Goal: Task Accomplishment & Management: Manage account settings

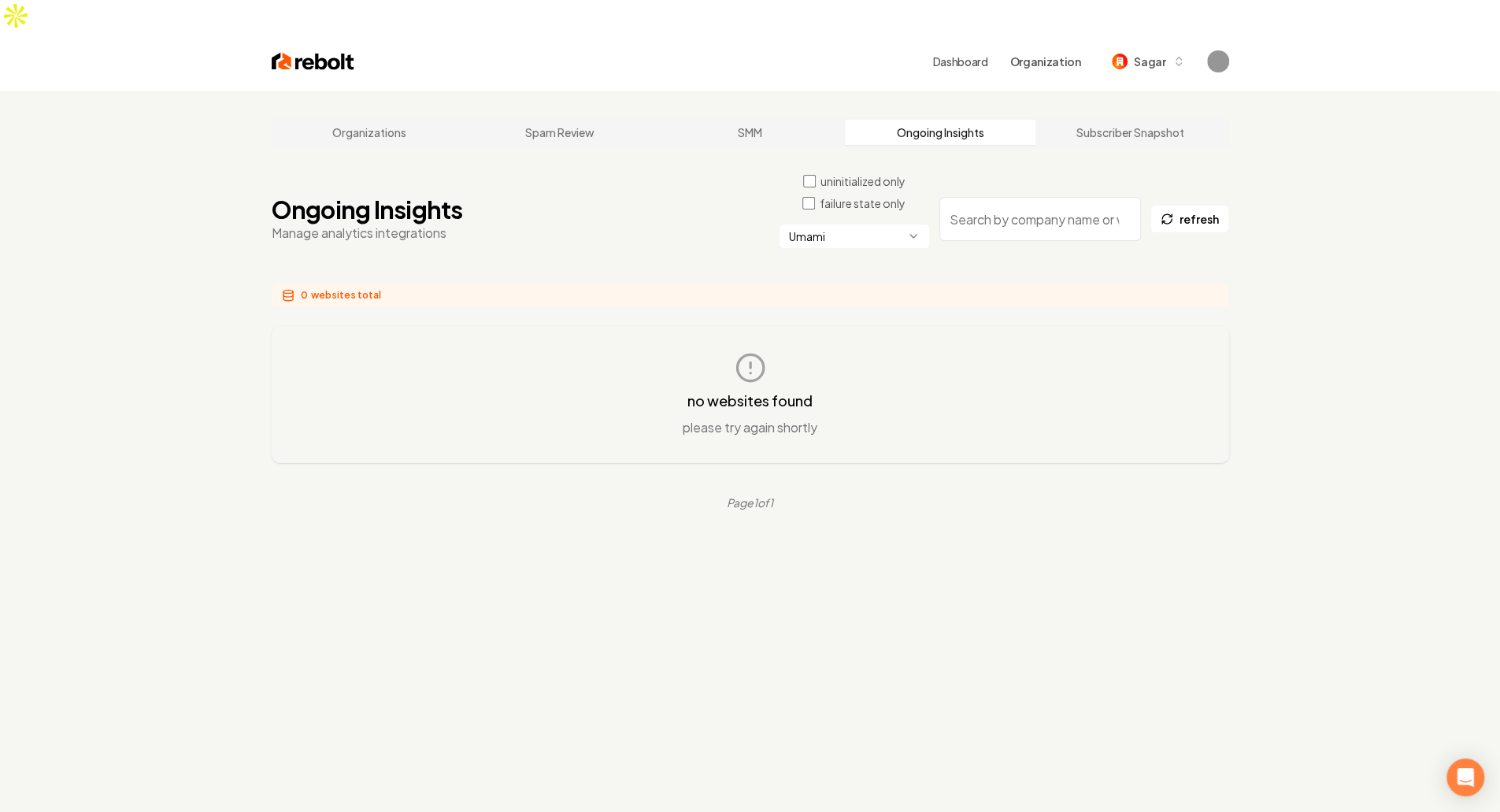
drag, startPoint x: 930, startPoint y: 583, endPoint x: 941, endPoint y: 585, distance: 11.2
click at [930, 583] on div "Organizations Spam Review SMM Ongoing Insights Subscriber Snapshot Ongoing Insi…" at bounding box center [750, 497] width 1500 height 812
click at [995, 380] on div "no websites found please try again shortly" at bounding box center [750, 395] width 906 height 85
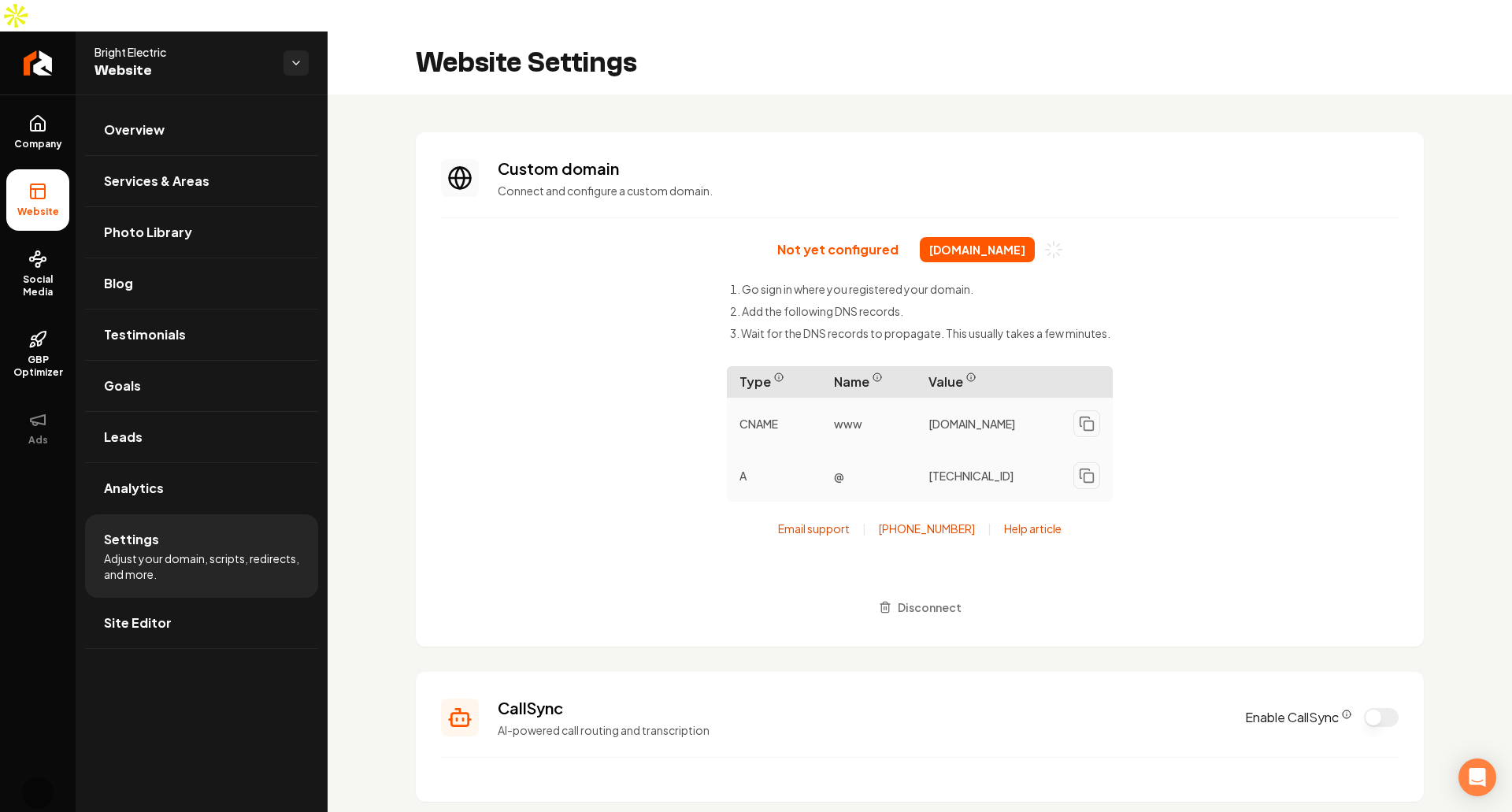
click at [987, 237] on span "callbrightelectric.com" at bounding box center [977, 249] width 115 height 25
click at [1184, 278] on div "Not yet configured callbrightelectric.com Go sign in where you registered your …" at bounding box center [919, 429] width 957 height 385
click at [620, 390] on div "Not yet configured callbrightelectric.com Go sign in where you registered your …" at bounding box center [919, 429] width 957 height 385
click at [1140, 295] on div "Not yet configured callbrightelectric.com Go sign in where you registered your …" at bounding box center [919, 429] width 957 height 385
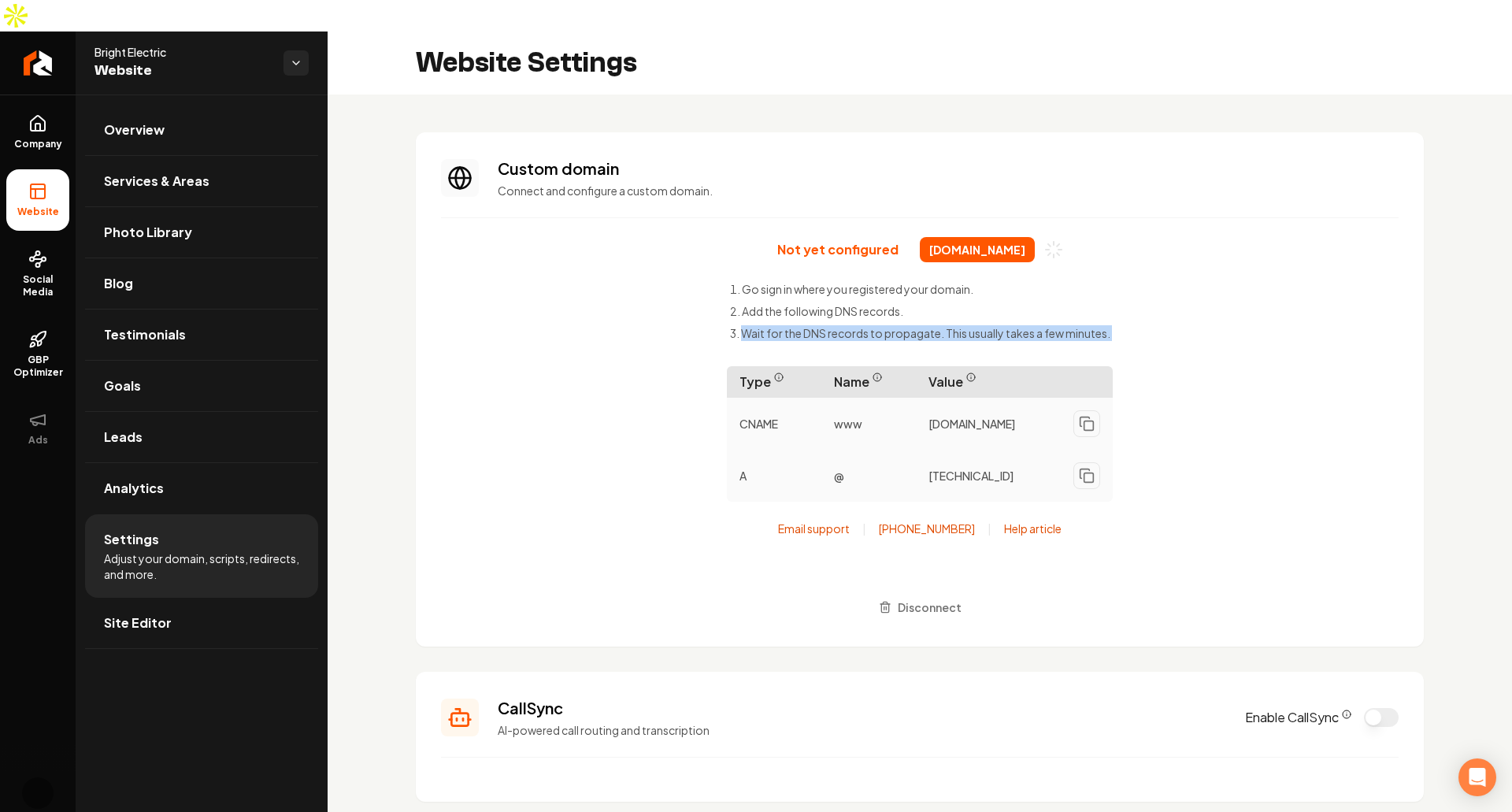
click at [1140, 295] on div "Not yet configured callbrightelectric.com Go sign in where you registered your …" at bounding box center [919, 429] width 957 height 385
click at [1088, 289] on ul "Go sign in where you registered your domain. Add the following DNS records. Wai…" at bounding box center [920, 314] width 380 height 66
click at [961, 237] on span "callbrightelectric.com" at bounding box center [977, 249] width 115 height 25
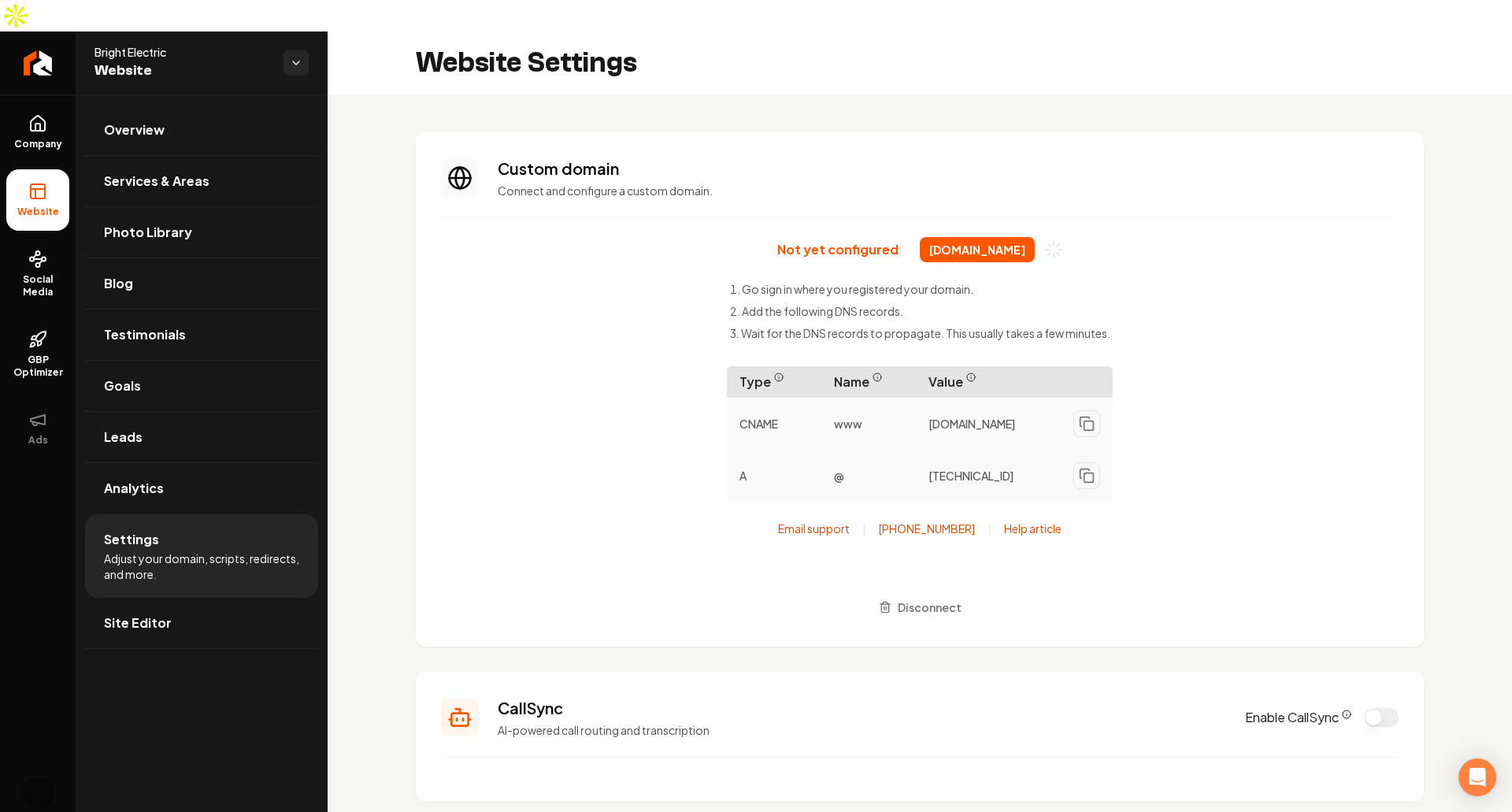
click at [963, 237] on span "callbrightelectric.com" at bounding box center [977, 249] width 115 height 25
copy div "callbrightelectric.com"
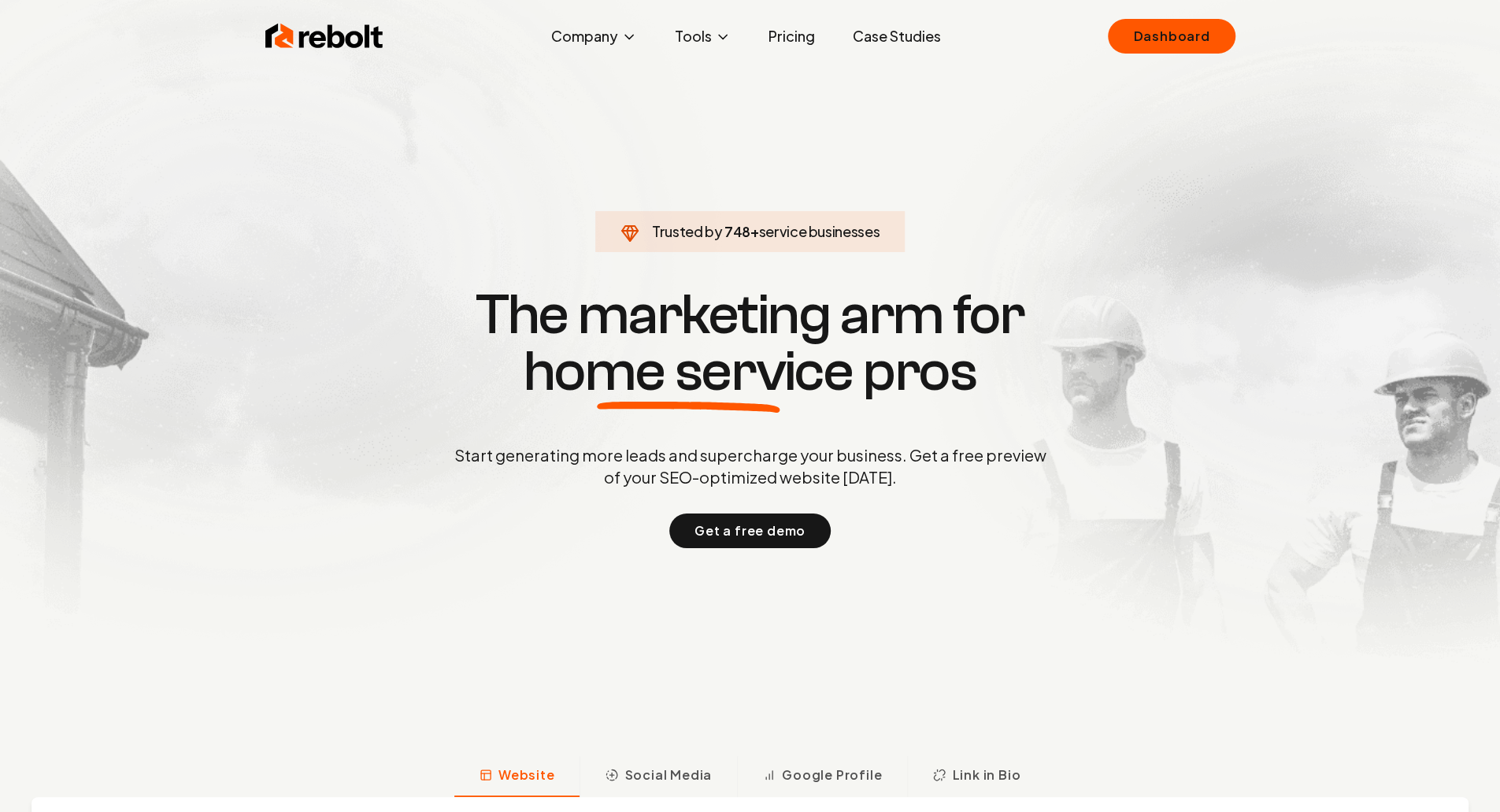
drag, startPoint x: 1172, startPoint y: 44, endPoint x: 1077, endPoint y: 87, distance: 104.3
click at [1172, 44] on link "Dashboard" at bounding box center [1172, 36] width 127 height 34
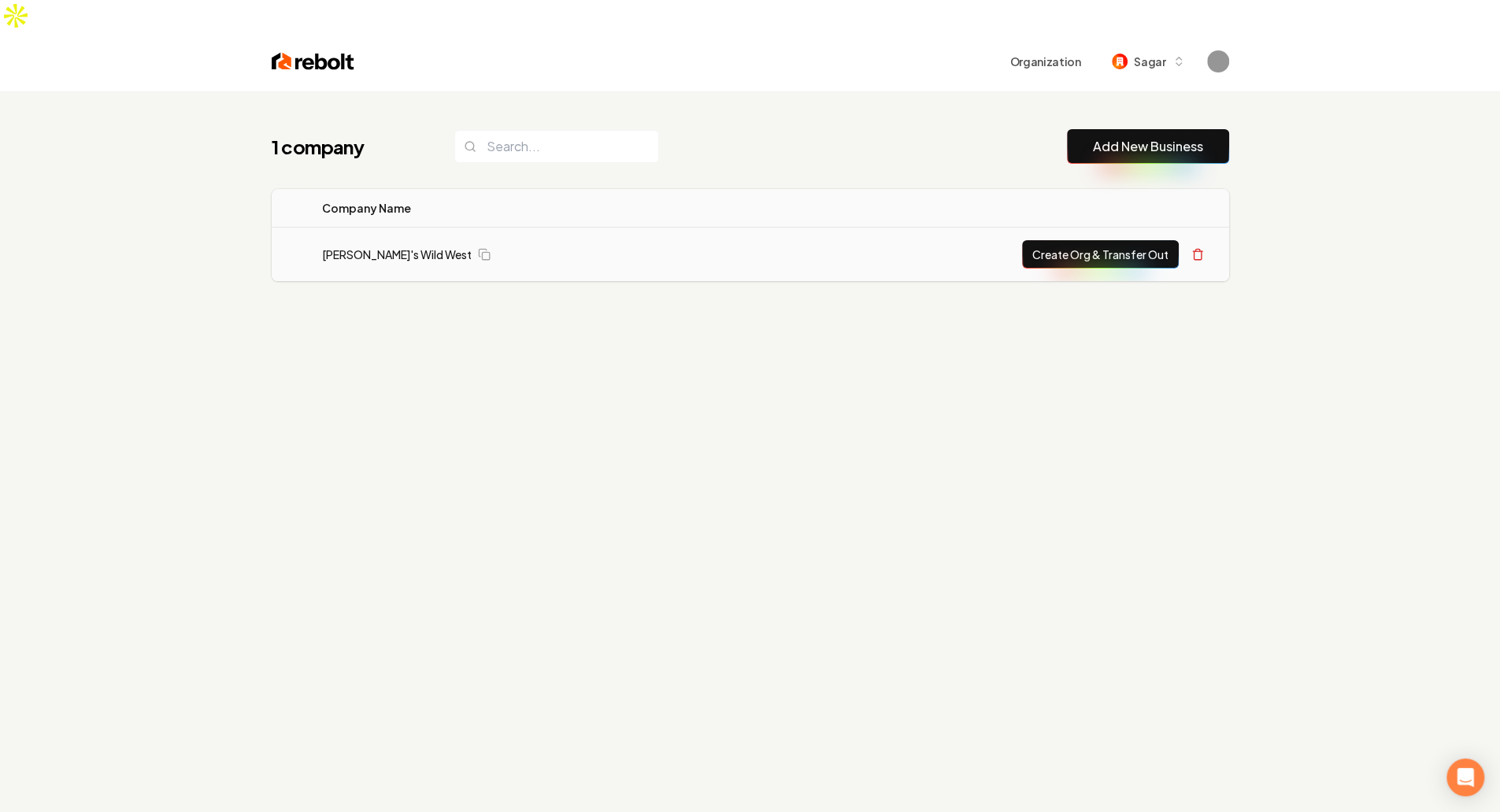
click at [345, 228] on td "[PERSON_NAME]'s Wild West" at bounding box center [525, 255] width 431 height 54
click at [343, 247] on link "[PERSON_NAME]'s Wild West" at bounding box center [397, 254] width 150 height 15
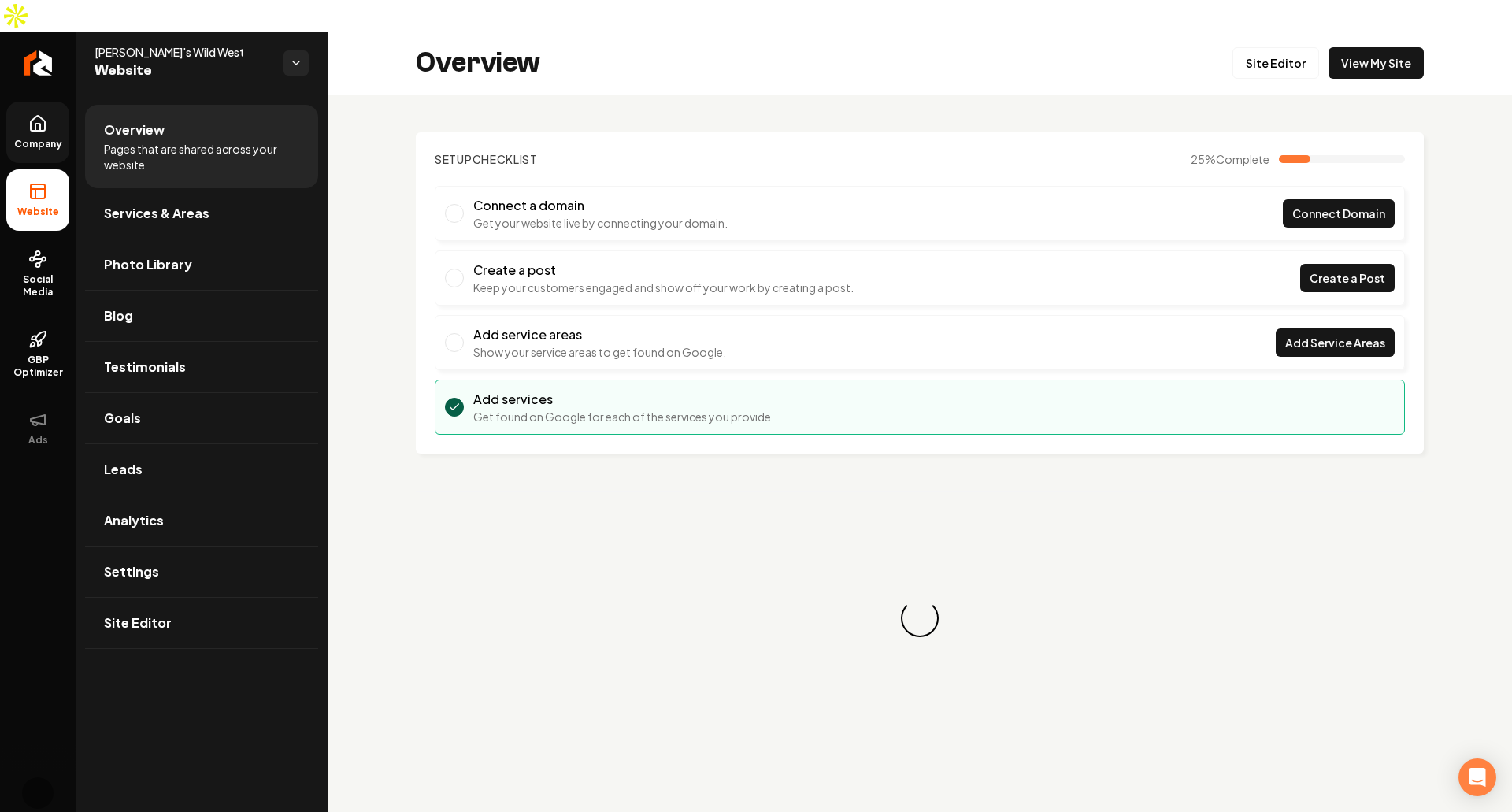
drag, startPoint x: 0, startPoint y: 116, endPoint x: 28, endPoint y: 116, distance: 28.0
click at [2, 116] on ul "Company Website Social Media GBP Optimizer Ads" at bounding box center [37, 279] width 75 height 371
click at [30, 138] on span "Company" at bounding box center [38, 144] width 61 height 13
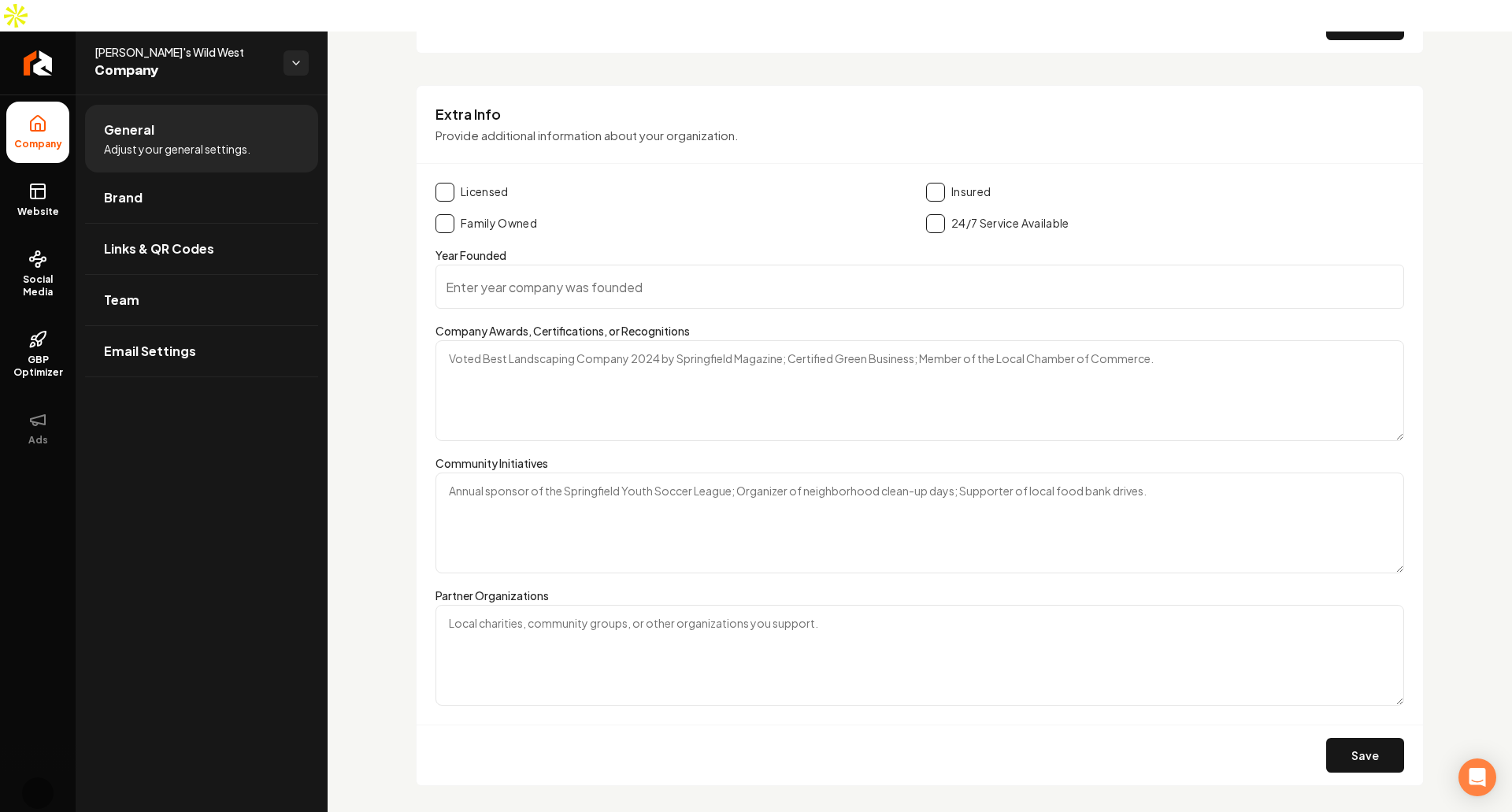
scroll to position [2111, 0]
click at [450, 104] on div "Extra Info Provide additional information about your organization." at bounding box center [919, 134] width 1006 height 60
click at [454, 104] on h3 "Extra Info" at bounding box center [920, 113] width 969 height 19
click at [730, 126] on p "Provide additional information about your organization." at bounding box center [920, 135] width 969 height 18
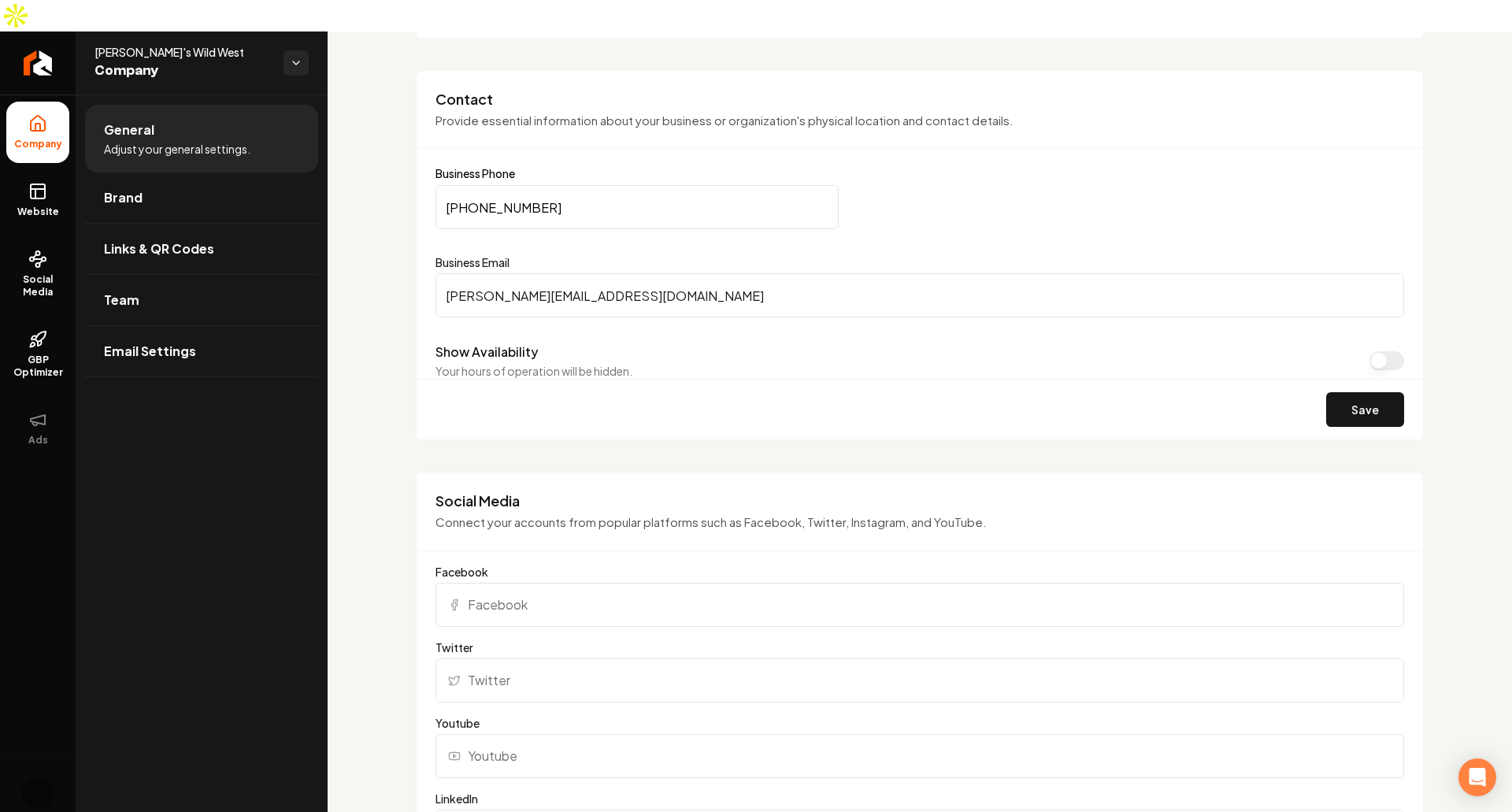
scroll to position [0, 0]
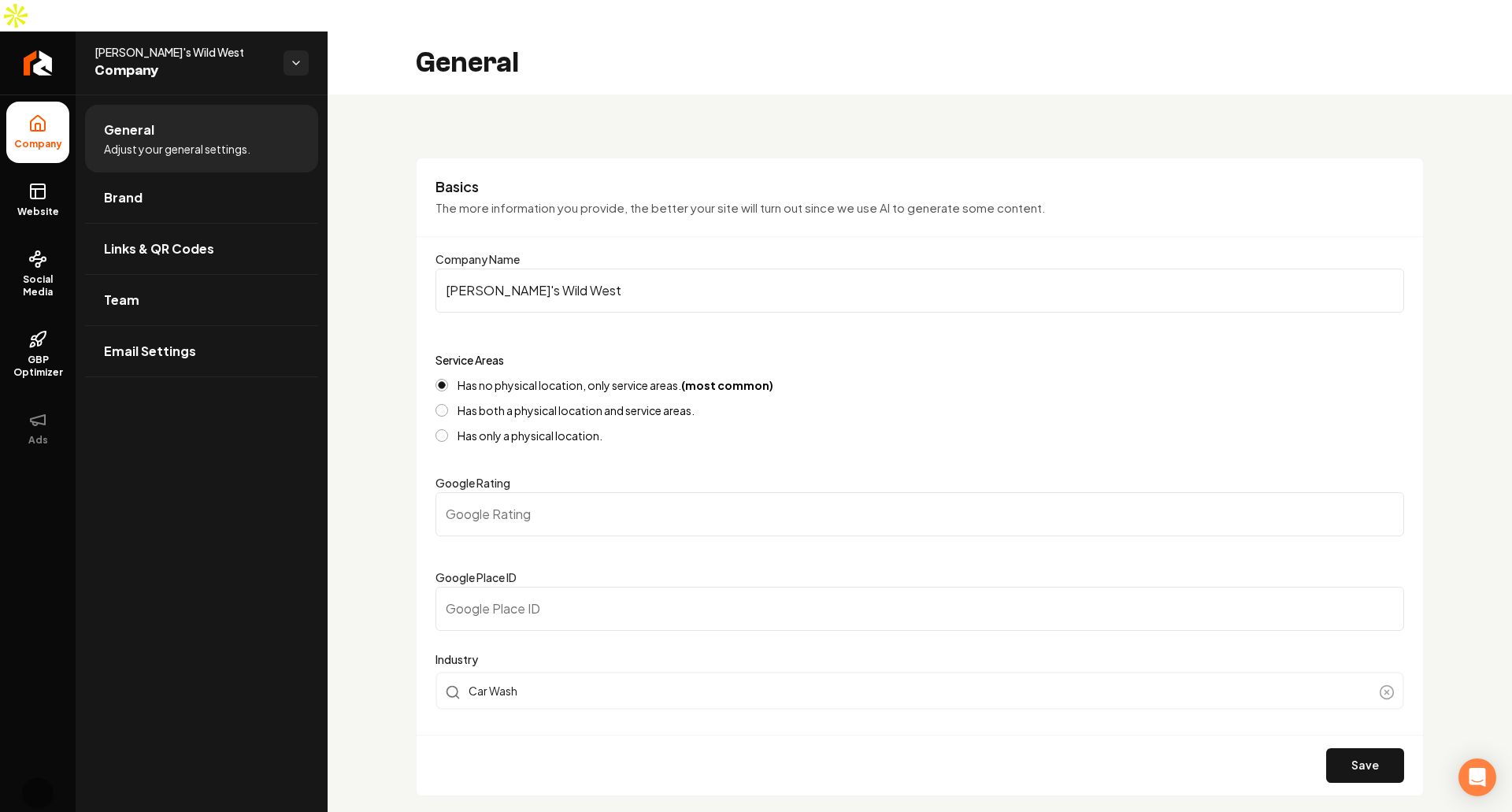
scroll to position [2111, 0]
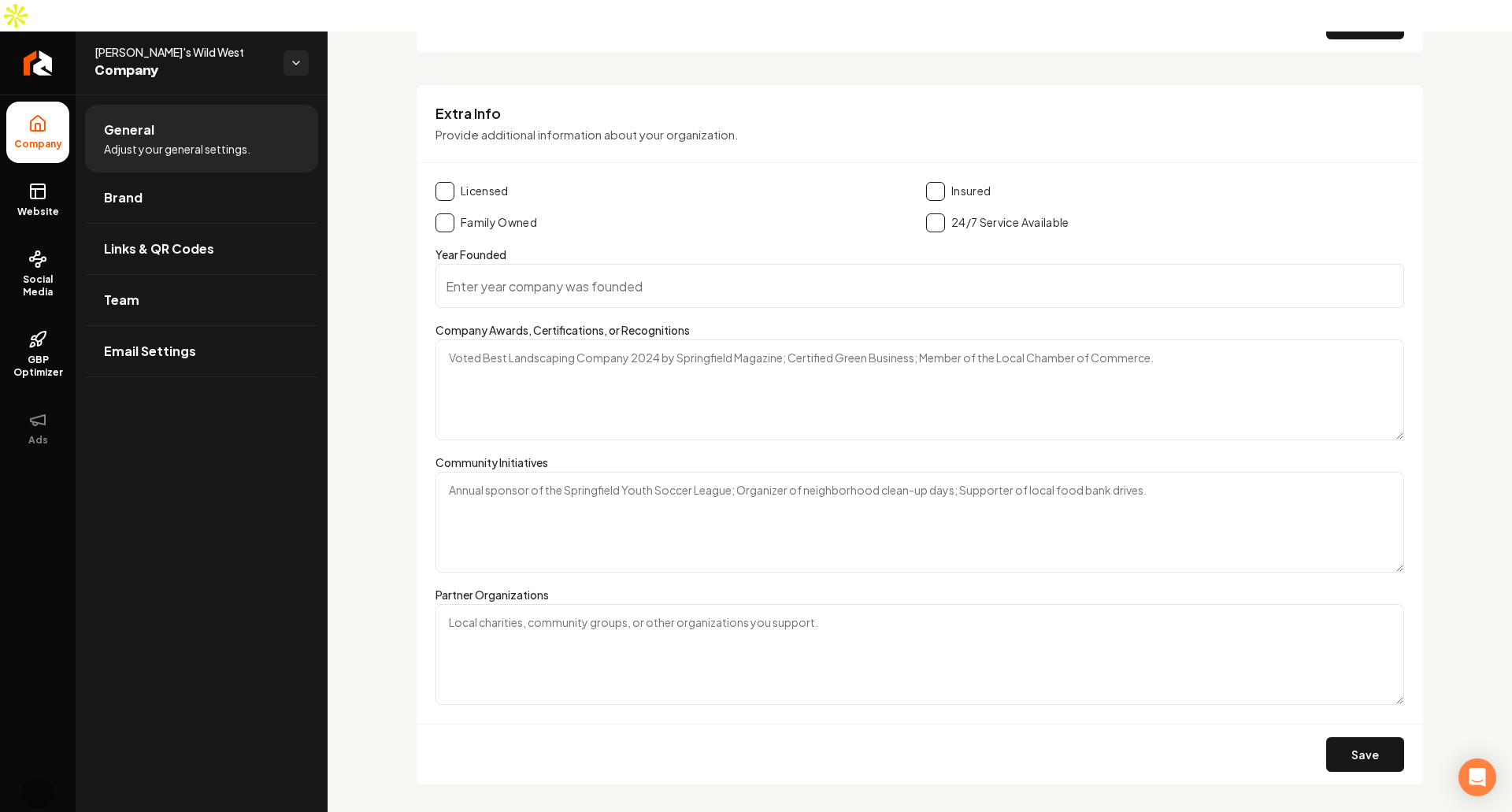
click at [1061, 339] on textarea "Company Awards, Certifications, or Recognitions" at bounding box center [920, 389] width 969 height 101
